Goal: Task Accomplishment & Management: Use online tool/utility

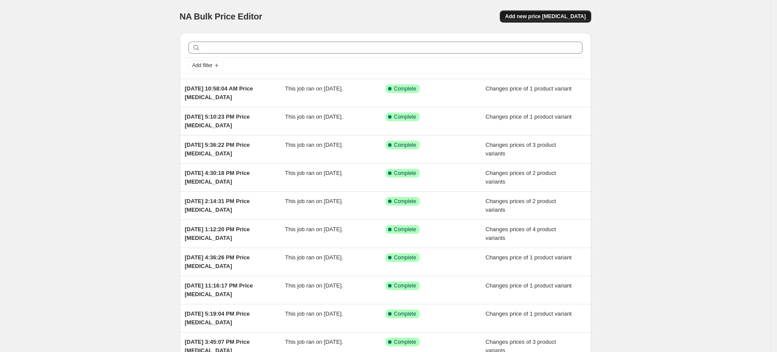
click at [548, 16] on span "Add new price [MEDICAL_DATA]" at bounding box center [545, 16] width 81 height 7
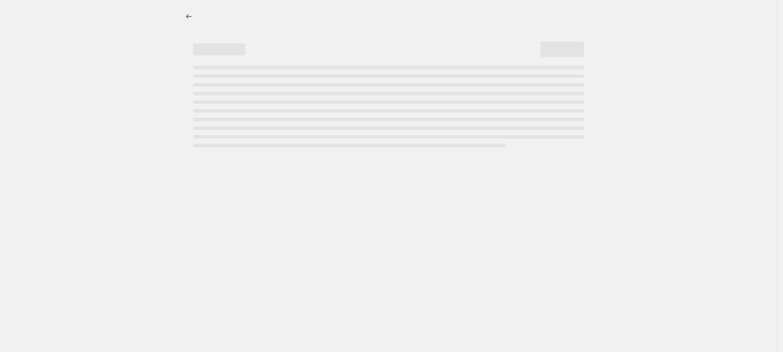
select select "percentage"
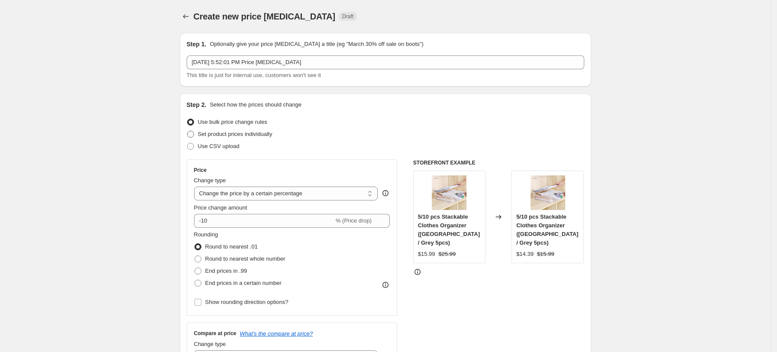
click at [253, 132] on span "Set product prices individually" at bounding box center [235, 134] width 75 height 6
click at [188, 131] on input "Set product prices individually" at bounding box center [187, 131] width 0 height 0
radio input "true"
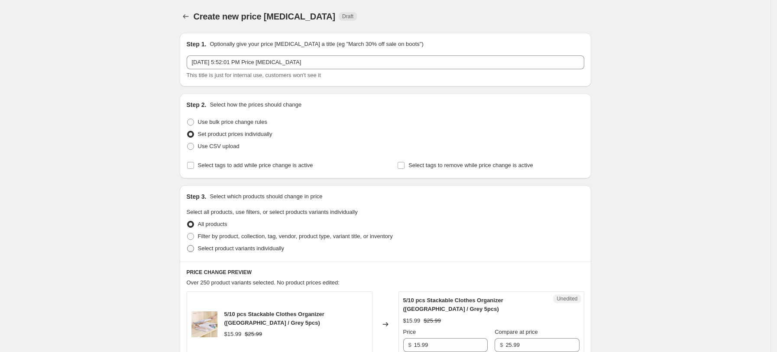
click at [250, 248] on span "Select product variants individually" at bounding box center [241, 248] width 86 height 6
click at [188, 246] on input "Select product variants individually" at bounding box center [187, 245] width 0 height 0
radio input "true"
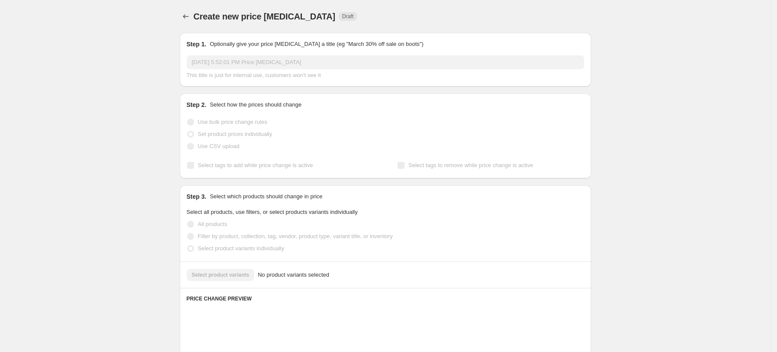
click at [250, 248] on span "Select product variants individually" at bounding box center [241, 248] width 86 height 6
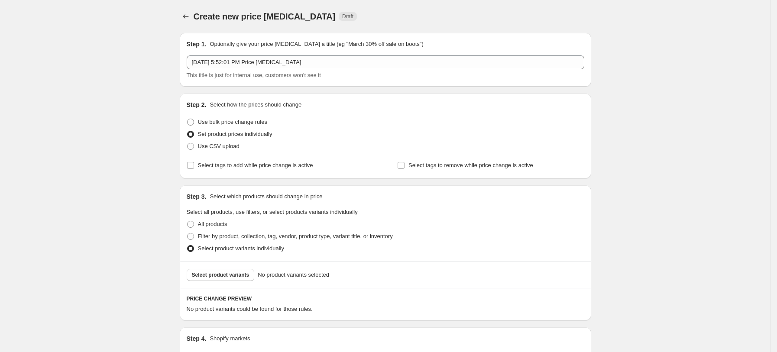
click at [250, 246] on span "Select product variants individually" at bounding box center [241, 248] width 86 height 6
click at [188, 246] on input "Select product variants individually" at bounding box center [187, 245] width 0 height 0
click at [237, 276] on span "Select product variants" at bounding box center [221, 275] width 58 height 7
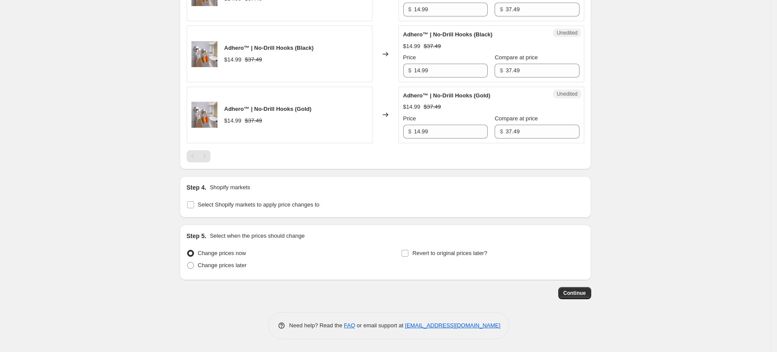
scroll to position [354, 0]
click at [256, 211] on label "Select Shopify markets to apply price changes to" at bounding box center [253, 205] width 133 height 12
click at [194, 208] on input "Select Shopify markets to apply price changes to" at bounding box center [190, 204] width 7 height 7
checkbox input "true"
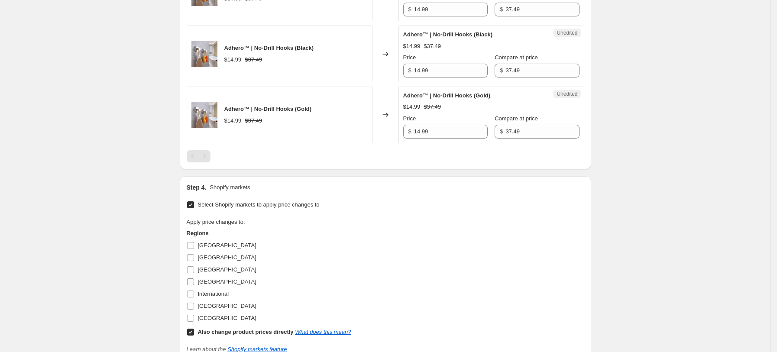
click at [216, 282] on span "[GEOGRAPHIC_DATA]" at bounding box center [227, 282] width 58 height 6
click at [194, 282] on input "[GEOGRAPHIC_DATA]" at bounding box center [190, 282] width 7 height 7
checkbox input "true"
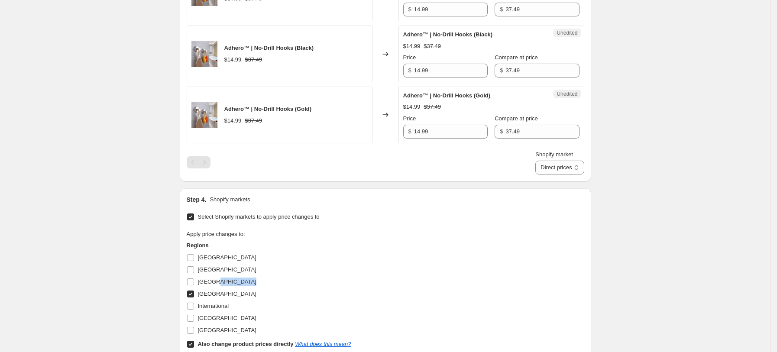
click at [216, 282] on span "[GEOGRAPHIC_DATA]" at bounding box center [227, 282] width 58 height 6
click at [194, 282] on input "[GEOGRAPHIC_DATA]" at bounding box center [190, 282] width 7 height 7
checkbox input "true"
click at [221, 324] on label "[GEOGRAPHIC_DATA]" at bounding box center [222, 318] width 70 height 12
click at [194, 322] on input "[GEOGRAPHIC_DATA]" at bounding box center [190, 318] width 7 height 7
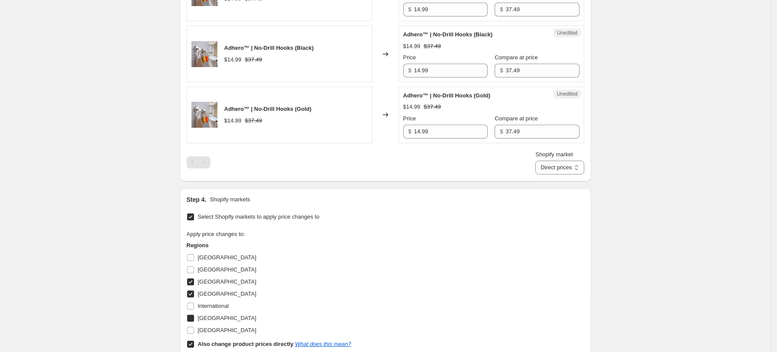
checkbox input "true"
click at [222, 332] on span "[GEOGRAPHIC_DATA]" at bounding box center [227, 330] width 58 height 6
click at [194, 332] on input "[GEOGRAPHIC_DATA]" at bounding box center [190, 330] width 7 height 7
checkbox input "true"
click at [222, 344] on b "Also change product prices directly" at bounding box center [246, 344] width 96 height 6
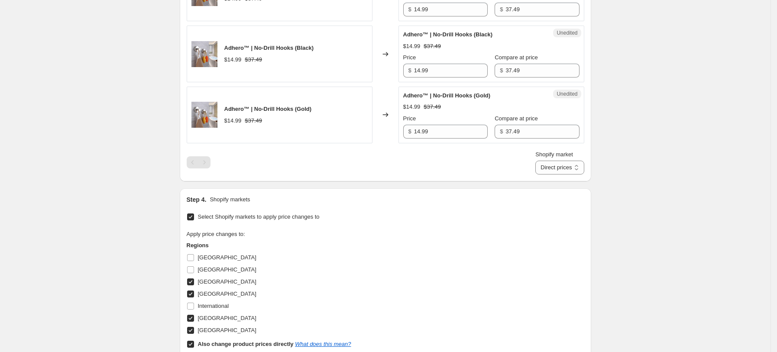
click at [194, 344] on input "Also change product prices directly What does this mean?" at bounding box center [190, 344] width 7 height 7
checkbox input "false"
select select "13152354545"
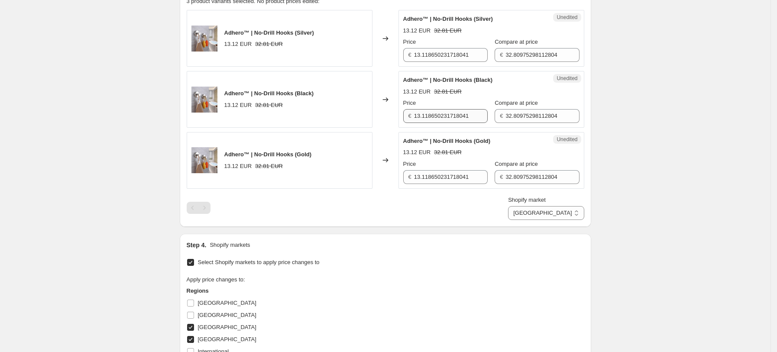
scroll to position [295, 0]
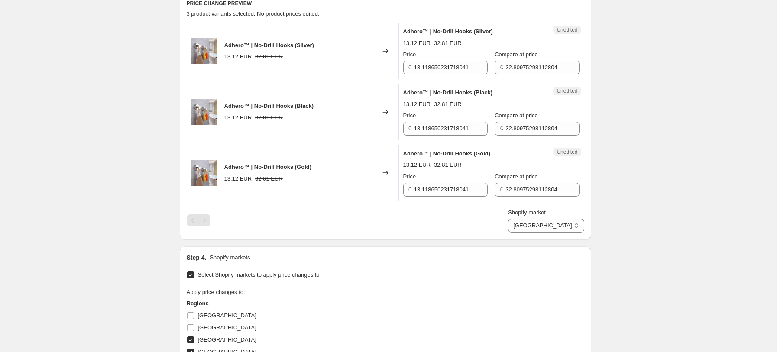
click at [433, 60] on div "Price € 13.118650231718041" at bounding box center [445, 62] width 84 height 24
click at [428, 73] on input "13.118650231718041" at bounding box center [451, 68] width 74 height 14
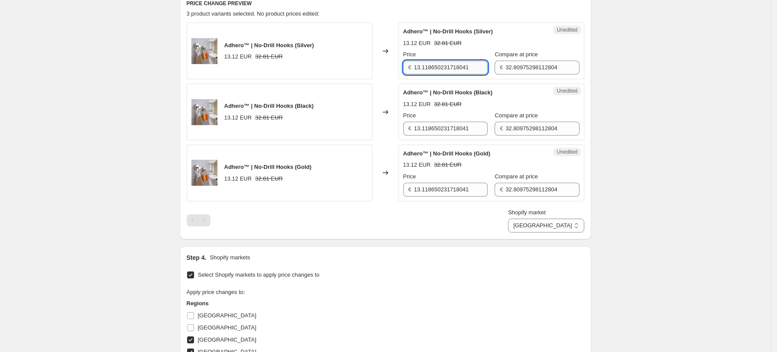
click at [431, 68] on input "13.118650231718041" at bounding box center [451, 68] width 74 height 14
type input "14.99"
click at [518, 67] on input "32.80975298112804" at bounding box center [543, 68] width 74 height 14
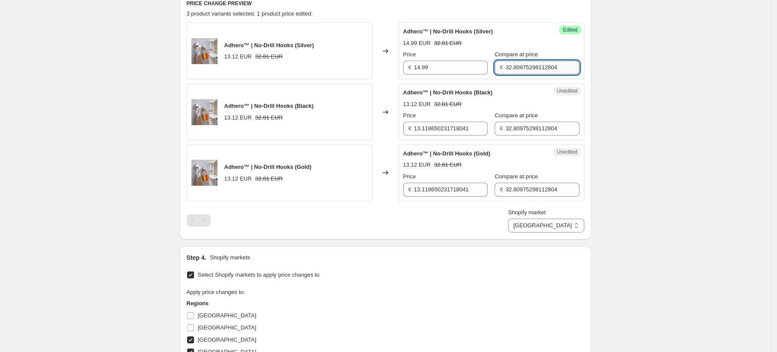
click at [518, 67] on input "32.80975298112804" at bounding box center [543, 68] width 74 height 14
type input "37.49"
click at [445, 136] on div "Unedited Adhero™ | No-Drill Hooks (Black) 13.12 EUR 32.81 EUR Price € 13.118650…" at bounding box center [492, 112] width 186 height 57
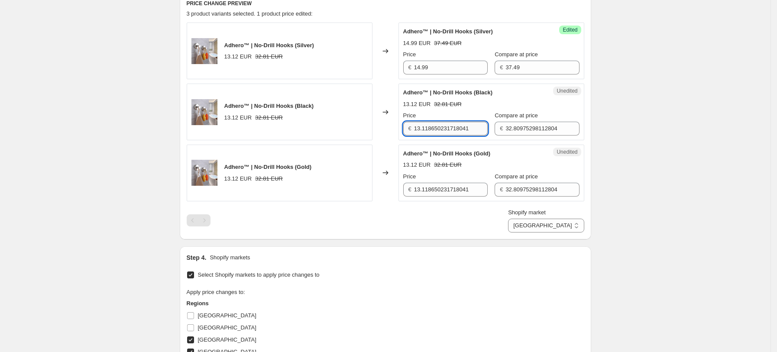
click at [445, 127] on input "13.118650231718041" at bounding box center [451, 129] width 74 height 14
type input "14.99"
click at [502, 124] on div "€ 32.80975298112804" at bounding box center [537, 129] width 84 height 14
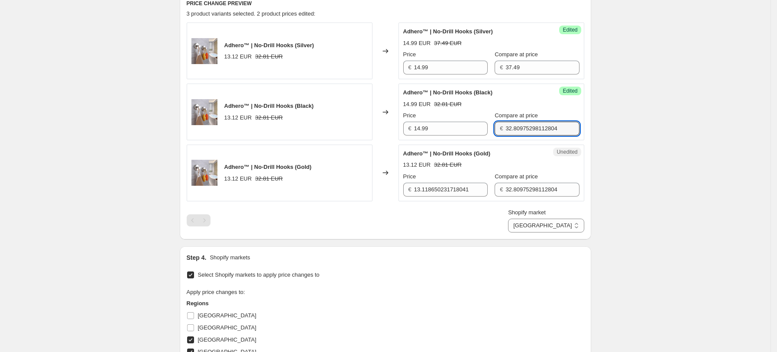
click at [502, 124] on div "€ 32.80975298112804" at bounding box center [537, 129] width 84 height 14
click at [521, 124] on input "32.80975298112804" at bounding box center [543, 129] width 74 height 14
type input "37.49"
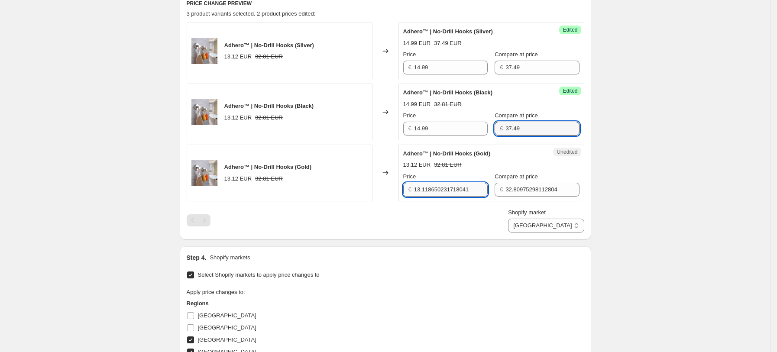
click at [429, 189] on input "13.118650231718041" at bounding box center [451, 190] width 74 height 14
type input "14.99"
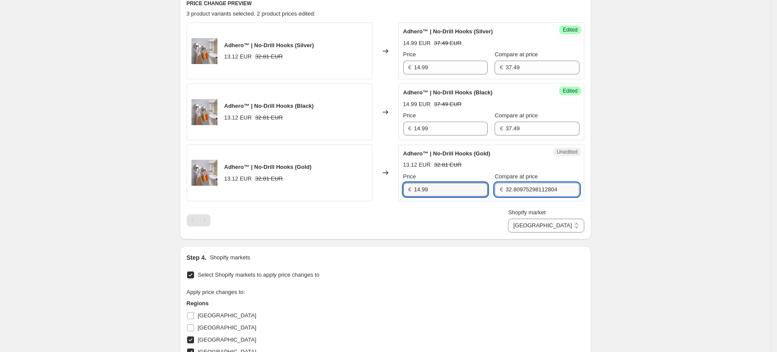
click at [547, 186] on input "32.80975298112804" at bounding box center [543, 190] width 74 height 14
click at [543, 191] on input "32.80975298112804" at bounding box center [543, 190] width 74 height 14
type input "37.49"
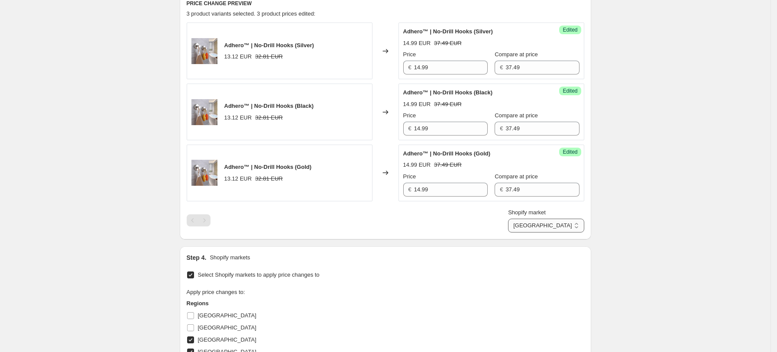
click at [559, 228] on select "[GEOGRAPHIC_DATA] [GEOGRAPHIC_DATA] [GEOGRAPHIC_DATA] [GEOGRAPHIC_DATA]" at bounding box center [546, 226] width 76 height 14
select select "13152321777"
click at [547, 233] on select "[GEOGRAPHIC_DATA] [GEOGRAPHIC_DATA] [GEOGRAPHIC_DATA] [GEOGRAPHIC_DATA]" at bounding box center [546, 226] width 76 height 14
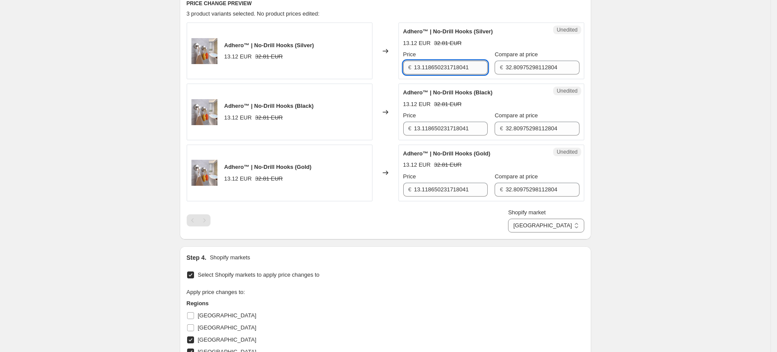
click at [432, 67] on input "13.118650231718041" at bounding box center [451, 68] width 74 height 14
type input "14.99"
click at [515, 75] on div "Success Edited Adhero™ | No-Drill Hooks (Silver) 14.99 EUR 32.81 EUR Price € 14…" at bounding box center [492, 51] width 186 height 57
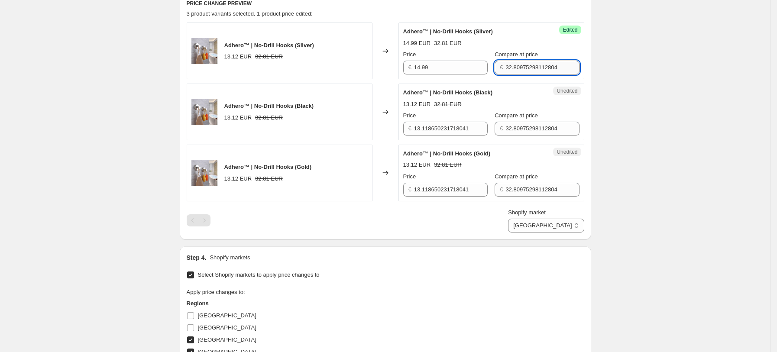
click at [515, 74] on input "32.80975298112804" at bounding box center [543, 68] width 74 height 14
type input "37.49"
click at [440, 129] on input "13.118650231718041" at bounding box center [451, 129] width 74 height 14
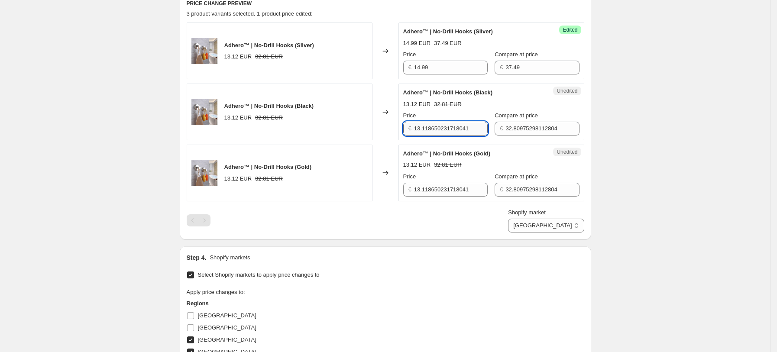
click at [440, 129] on input "13.118650231718041" at bounding box center [451, 129] width 74 height 14
type input "14.99"
click at [514, 128] on input "32.80975298112804" at bounding box center [543, 129] width 74 height 14
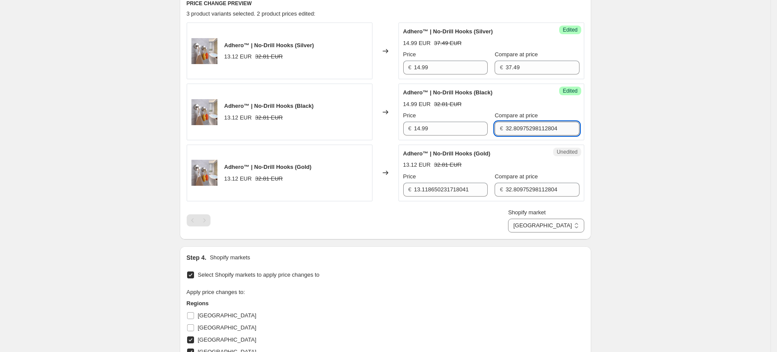
click at [514, 128] on input "32.80975298112804" at bounding box center [543, 129] width 74 height 14
type input "37.49"
click at [445, 191] on input "13.118650231718041" at bounding box center [451, 190] width 74 height 14
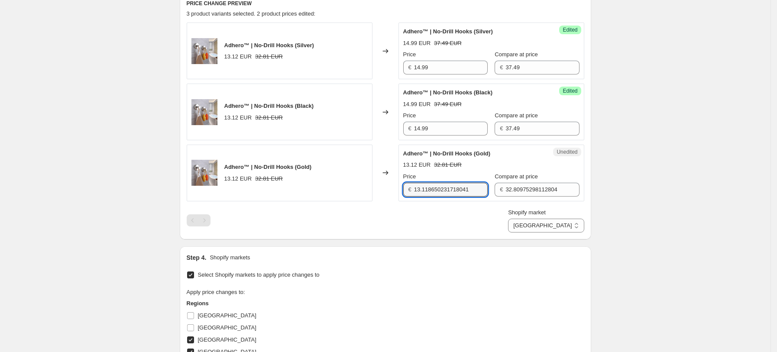
click at [447, 181] on div "Price € 13.118650231718041" at bounding box center [445, 184] width 84 height 24
click at [442, 187] on input "13.118650231718041" at bounding box center [451, 190] width 74 height 14
click at [441, 187] on input "13.118650231718041" at bounding box center [451, 190] width 74 height 14
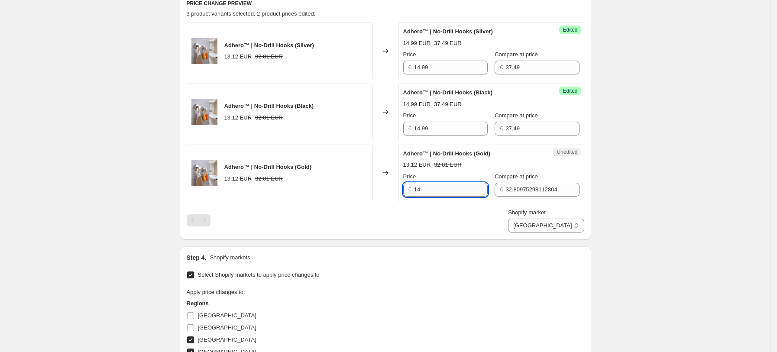
type input "14.99"
click at [523, 196] on input "32.80975298112804" at bounding box center [543, 190] width 74 height 14
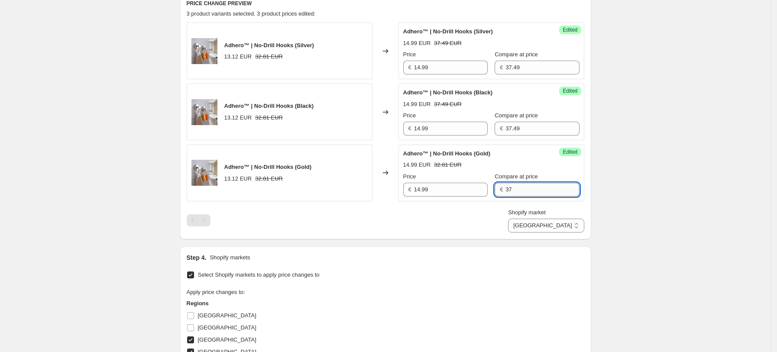
type input "37.49"
click at [574, 226] on select "[GEOGRAPHIC_DATA] [GEOGRAPHIC_DATA] [GEOGRAPHIC_DATA] [GEOGRAPHIC_DATA]" at bounding box center [546, 226] width 76 height 14
select select "7501644017"
click at [529, 233] on select "[GEOGRAPHIC_DATA] [GEOGRAPHIC_DATA] [GEOGRAPHIC_DATA] [GEOGRAPHIC_DATA]" at bounding box center [546, 226] width 76 height 14
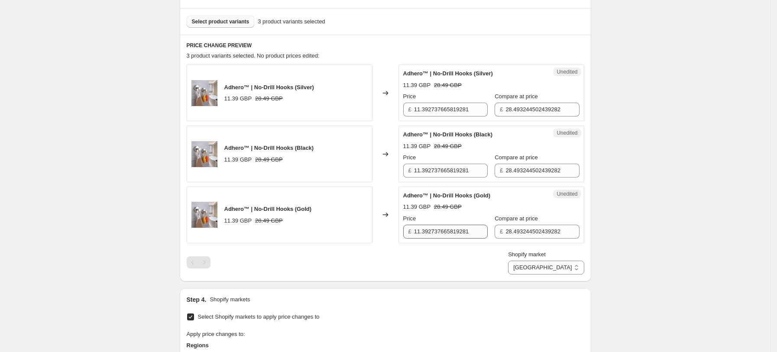
scroll to position [238, 0]
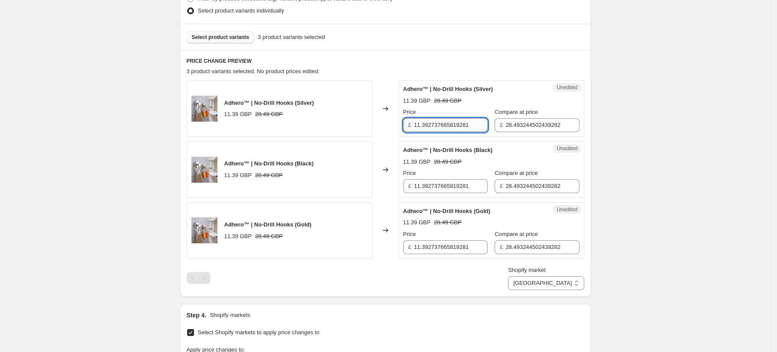
click at [457, 127] on input "11.392737665819281" at bounding box center [451, 125] width 74 height 14
type input "12.99"
click at [455, 183] on input "11.392737665819281" at bounding box center [451, 186] width 74 height 14
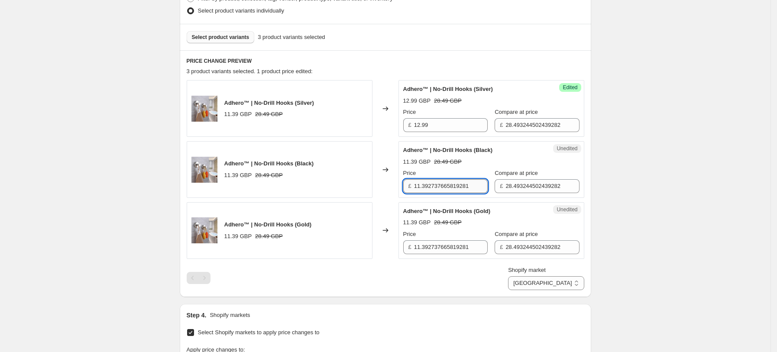
click at [455, 183] on input "11.392737665819281" at bounding box center [451, 186] width 74 height 14
type input "12.99"
click at [448, 243] on input "11.392737665819281" at bounding box center [451, 247] width 74 height 14
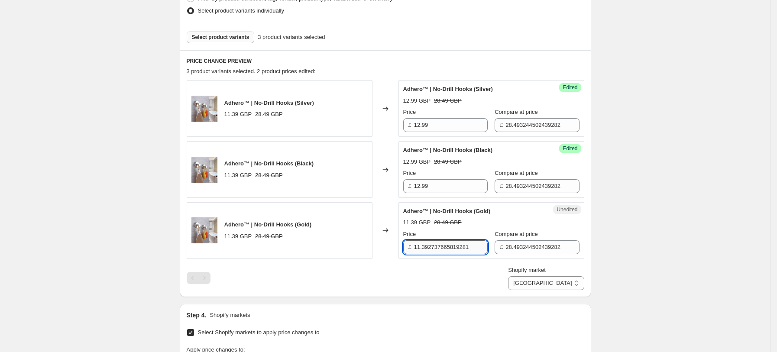
click at [448, 243] on input "11.392737665819281" at bounding box center [451, 247] width 74 height 14
type input "12.99"
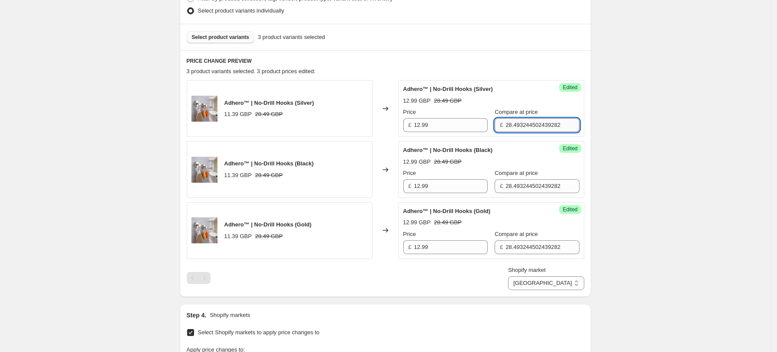
click at [506, 129] on input "28.493244502439282" at bounding box center [543, 125] width 74 height 14
click at [506, 128] on input "28.493244502439282" at bounding box center [543, 125] width 74 height 14
type input "31.99"
click at [543, 188] on input "28.493244502439282" at bounding box center [543, 186] width 74 height 14
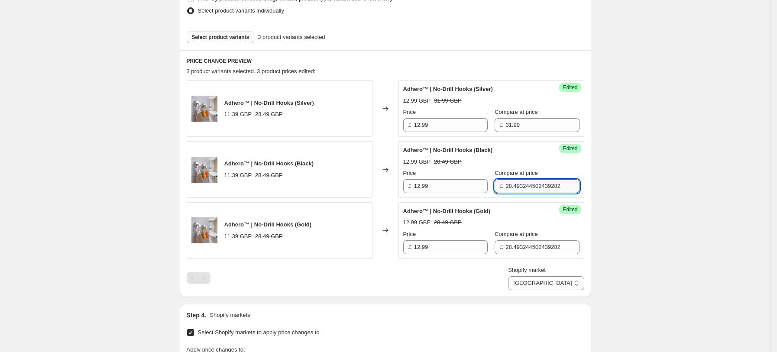
click at [543, 187] on input "28.493244502439282" at bounding box center [543, 186] width 74 height 14
type input "31.99"
click at [540, 253] on input "28.493244502439282" at bounding box center [543, 247] width 74 height 14
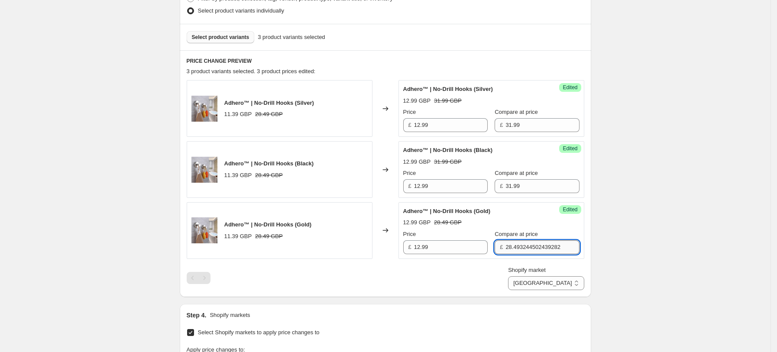
click at [540, 253] on input "28.493244502439282" at bounding box center [543, 247] width 74 height 14
type input "31.99"
click at [558, 279] on select "[GEOGRAPHIC_DATA] [GEOGRAPHIC_DATA] [GEOGRAPHIC_DATA] [GEOGRAPHIC_DATA]" at bounding box center [546, 283] width 76 height 14
click at [614, 228] on div "Create new price [MEDICAL_DATA]. This page is ready Create new price [MEDICAL_D…" at bounding box center [385, 192] width 771 height 861
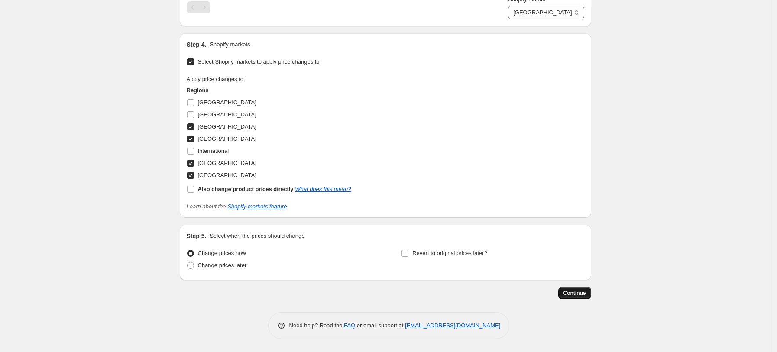
click at [577, 292] on span "Continue" at bounding box center [575, 293] width 23 height 7
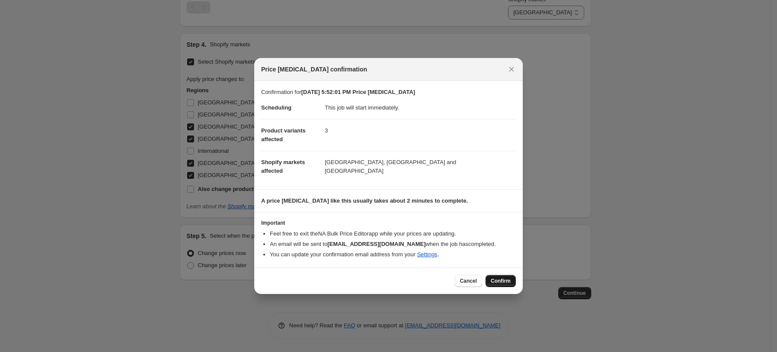
click at [496, 276] on button "Confirm" at bounding box center [501, 281] width 30 height 12
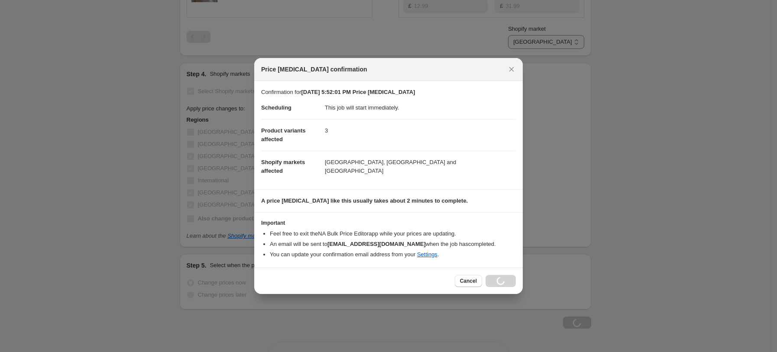
scroll to position [538, 0]
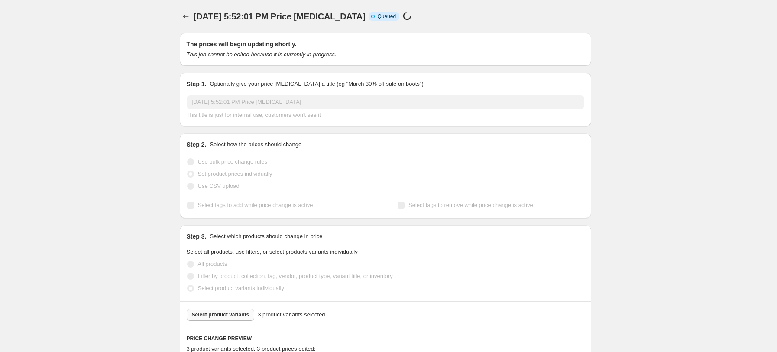
select select "7501644017"
